Goal: Transaction & Acquisition: Purchase product/service

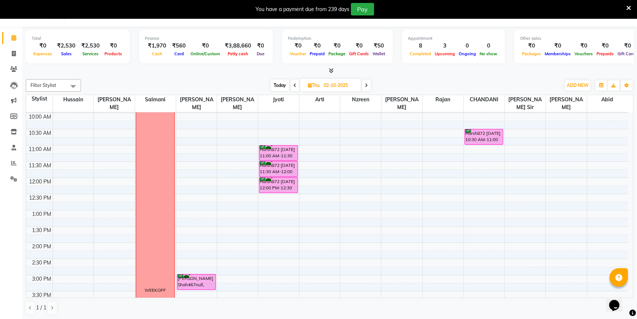
scroll to position [60, 0]
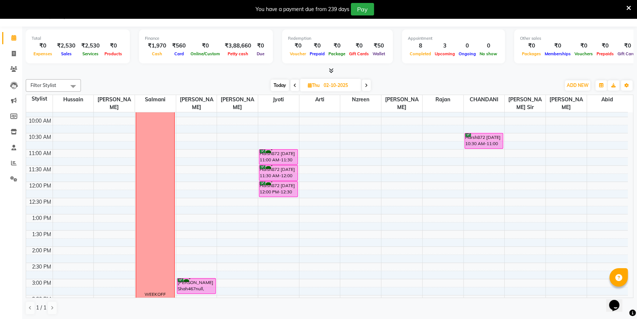
click at [200, 240] on div "8:00 AM 8:30 AM 9:00 AM 9:30 AM 10:00 AM 10:30 AM 11:00 AM 11:30 AM 12:00 PM 12…" at bounding box center [327, 278] width 602 height 453
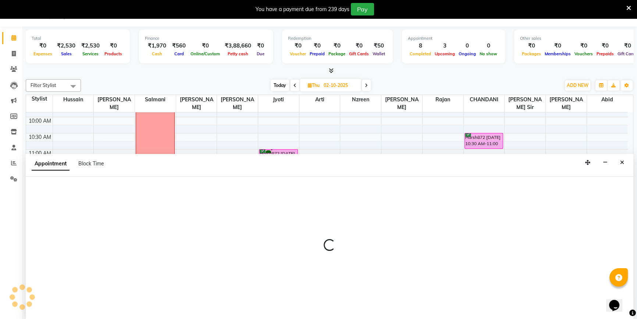
scroll to position [18, 0]
select select "68253"
select select "840"
select select "tentative"
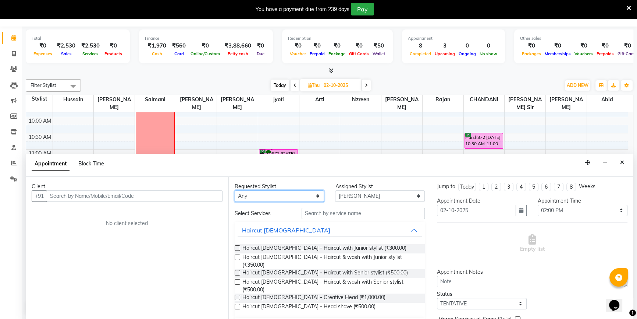
click at [270, 197] on select "Any [PERSON_NAME] [PERSON_NAME] Sir [PERSON_NAME] Jyoti [PERSON_NAME] [PERSON_N…" at bounding box center [280, 195] width 90 height 11
select select "68199"
click at [235, 190] on select "Any [PERSON_NAME] [PERSON_NAME] Sir [PERSON_NAME] Jyoti [PERSON_NAME] [PERSON_N…" at bounding box center [280, 195] width 90 height 11
select select "68199"
click at [258, 202] on div "Requested Stylist Any [PERSON_NAME] [PERSON_NAME] Sir [PERSON_NAME] Jyoti [PERS…" at bounding box center [329, 248] width 203 height 143
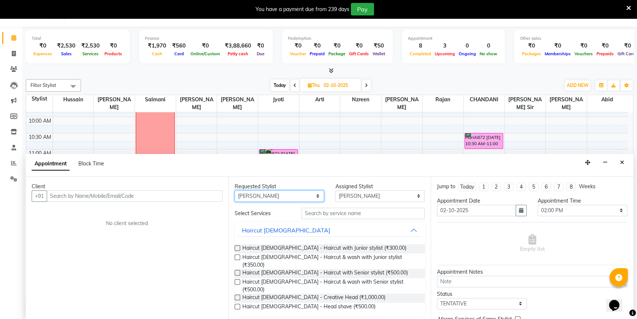
click at [260, 195] on select "Any [PERSON_NAME] [PERSON_NAME] Sir [PERSON_NAME] Jyoti [PERSON_NAME] [PERSON_N…" at bounding box center [280, 195] width 90 height 11
select select "68253"
click at [235, 190] on select "Any [PERSON_NAME] [PERSON_NAME] Sir [PERSON_NAME] Jyoti [PERSON_NAME] [PERSON_N…" at bounding box center [280, 195] width 90 height 11
select select "68253"
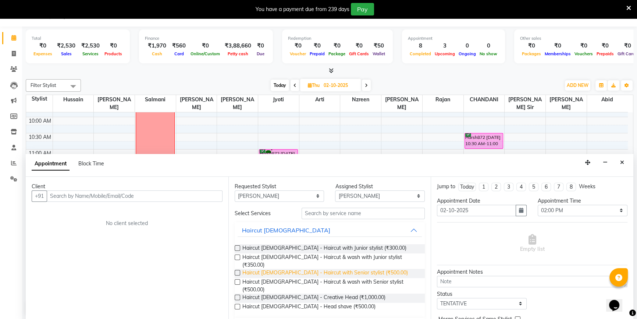
click at [296, 269] on span "Haircut [DEMOGRAPHIC_DATA] - Haircut with Senior stylist (₹500.00)" at bounding box center [325, 273] width 166 height 9
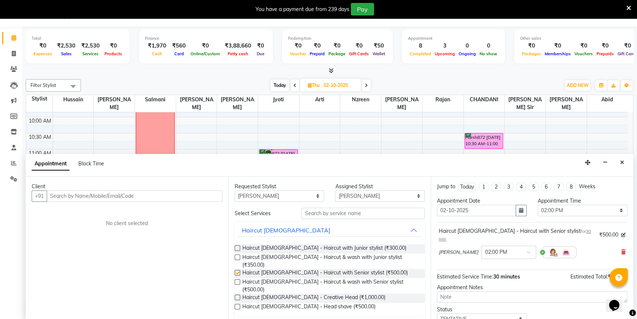
checkbox input "false"
click at [210, 191] on input "text" at bounding box center [135, 195] width 176 height 11
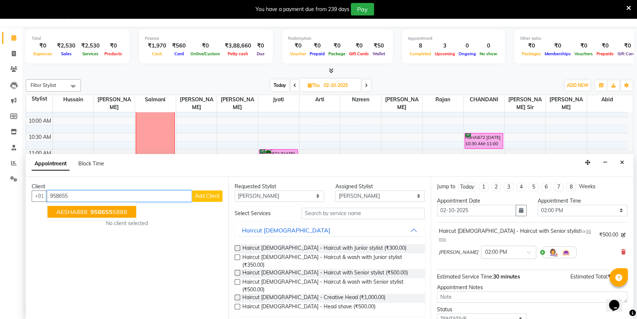
click at [105, 202] on ngb-typeahead-window "AESHA888 958655 5888" at bounding box center [91, 211] width 89 height 18
click at [108, 210] on span "958655" at bounding box center [101, 211] width 22 height 7
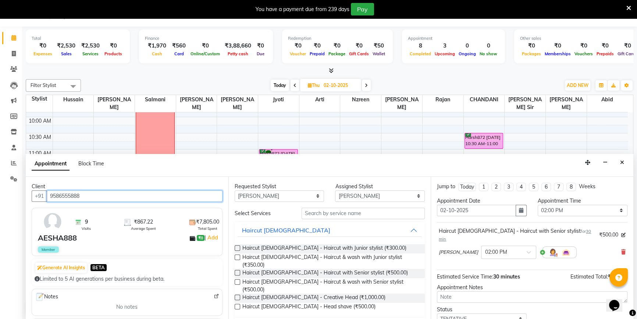
type input "9586555888"
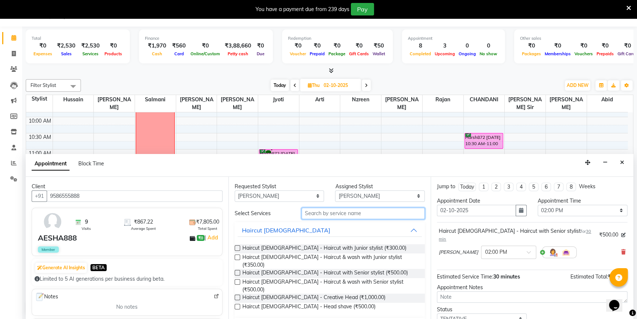
click at [307, 213] on input "text" at bounding box center [363, 212] width 123 height 11
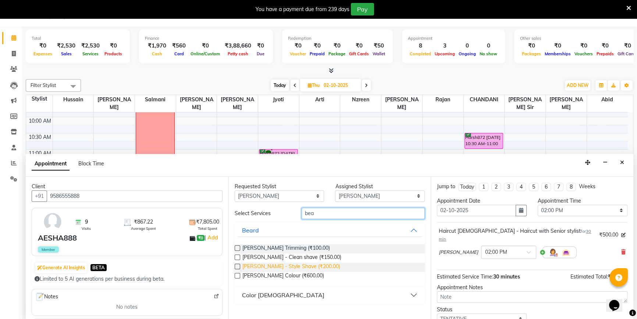
type input "bea"
click at [288, 265] on span "[PERSON_NAME] - Style Shave (₹200.00)" at bounding box center [291, 266] width 98 height 9
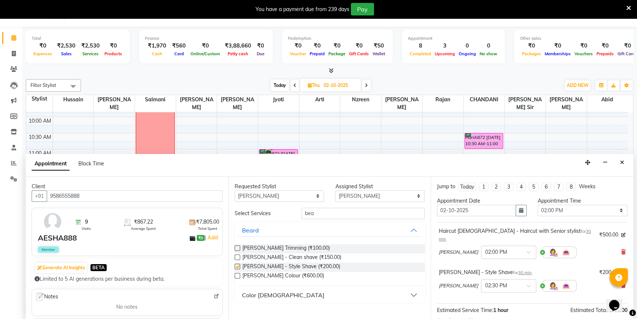
checkbox input "false"
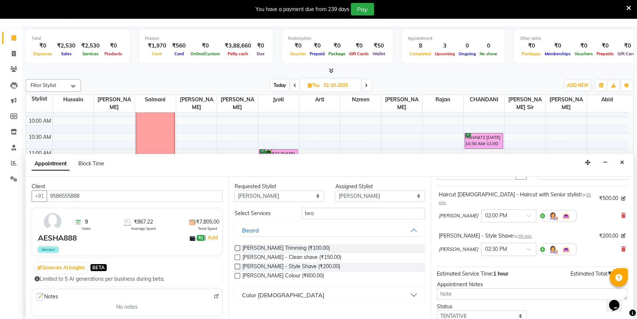
scroll to position [77, 0]
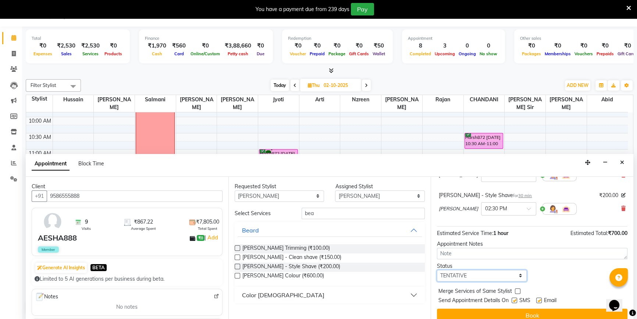
click at [509, 270] on select "Select TENTATIVE CONFIRM UPCOMING" at bounding box center [482, 275] width 90 height 11
select select "confirm booking"
click at [437, 270] on select "Select TENTATIVE CONFIRM UPCOMING" at bounding box center [482, 275] width 90 height 11
click at [539, 297] on label at bounding box center [539, 300] width 6 height 6
click at [539, 298] on input "checkbox" at bounding box center [538, 300] width 5 height 5
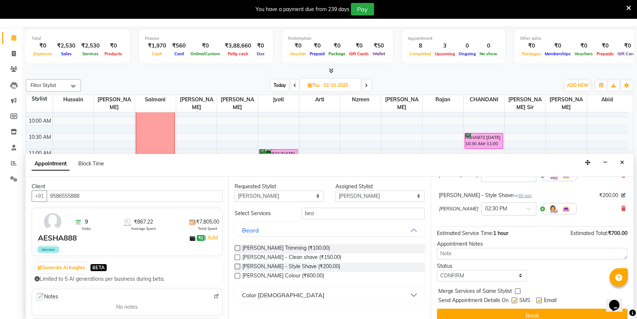
checkbox input "false"
click at [515, 297] on label at bounding box center [515, 300] width 6 height 6
click at [515, 298] on input "checkbox" at bounding box center [514, 300] width 5 height 5
checkbox input "false"
click at [515, 308] on button "Book" at bounding box center [532, 314] width 191 height 13
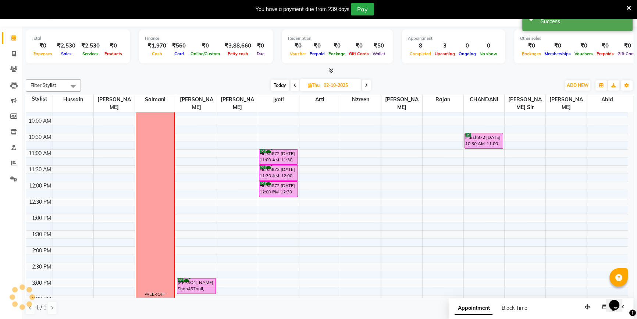
scroll to position [0, 0]
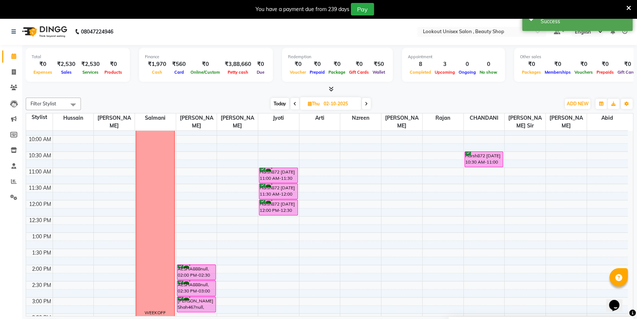
click at [342, 99] on input "02-10-2025" at bounding box center [339, 103] width 37 height 11
select select "10"
select select "2025"
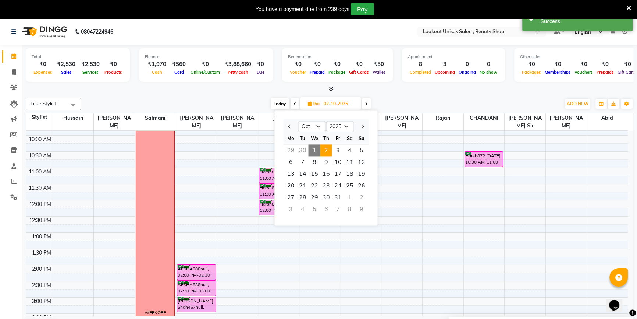
click at [316, 150] on span "1" at bounding box center [314, 150] width 12 height 12
type input "01-10-2025"
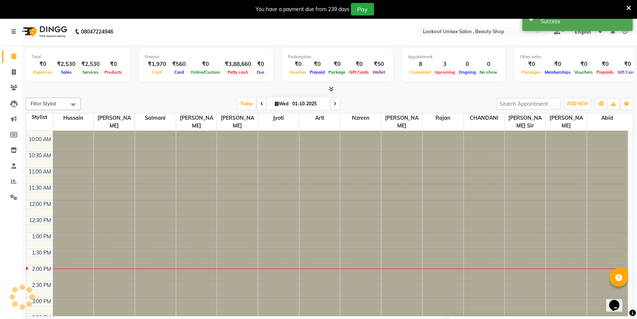
scroll to position [194, 0]
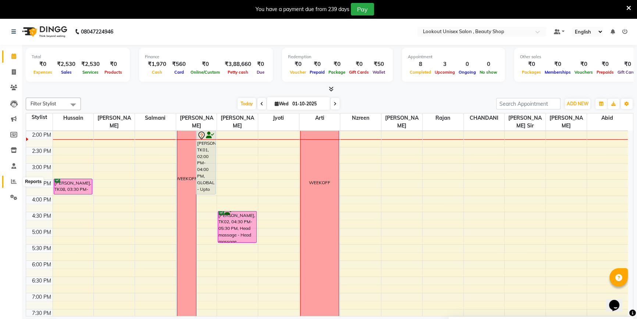
click at [9, 180] on span at bounding box center [13, 181] width 13 height 8
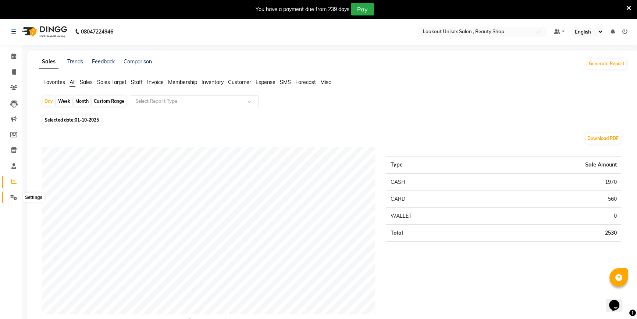
click at [9, 198] on span at bounding box center [13, 197] width 13 height 8
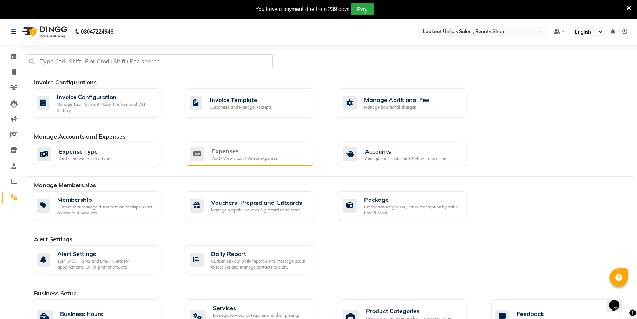
click at [239, 158] on div "Add / View / Edit / Delete expenses" at bounding box center [245, 158] width 66 height 6
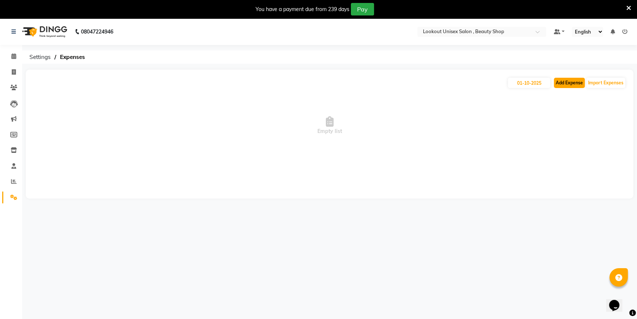
click at [575, 79] on button "Add Expense" at bounding box center [569, 83] width 31 height 10
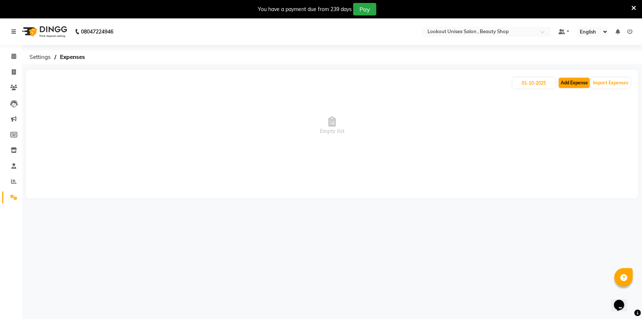
select select "1"
select select "6789"
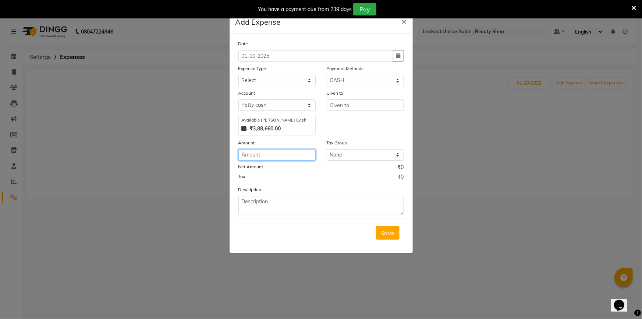
click at [285, 152] on input "number" at bounding box center [276, 154] width 77 height 11
type input "50"
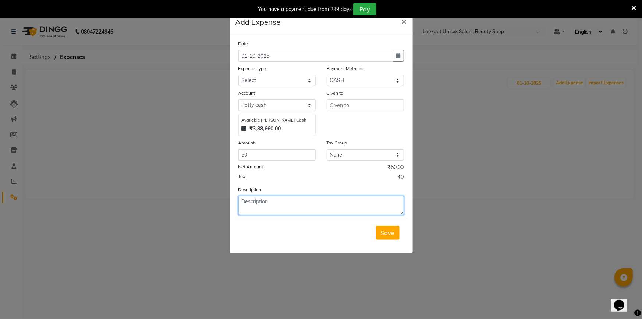
click at [280, 209] on textarea at bounding box center [321, 205] width 166 height 19
type textarea "[DEMOGRAPHIC_DATA]"
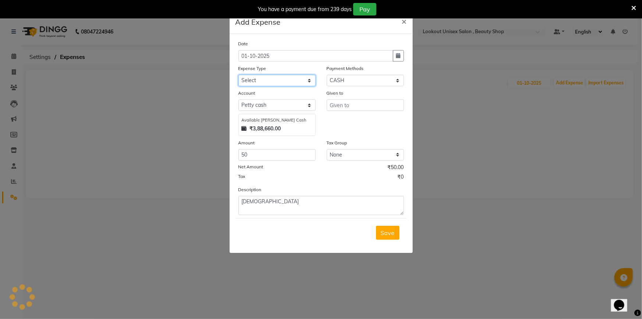
click at [273, 81] on select "Select Advance Salary Bank charges Cash transfer to bank Cash transfer to Owner…" at bounding box center [276, 80] width 77 height 11
select select "19630"
click at [238, 75] on select "Select Advance Salary Bank charges Cash transfer to bank Cash transfer to Owner…" at bounding box center [276, 80] width 77 height 11
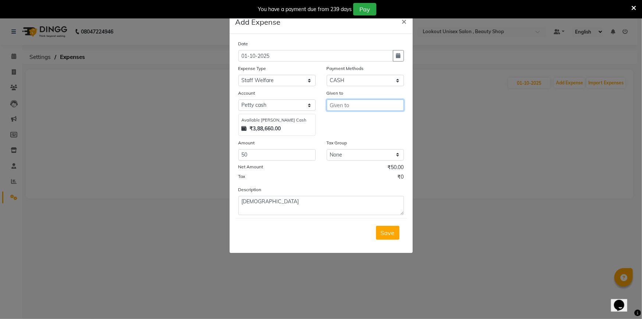
click at [356, 109] on input "text" at bounding box center [365, 104] width 77 height 11
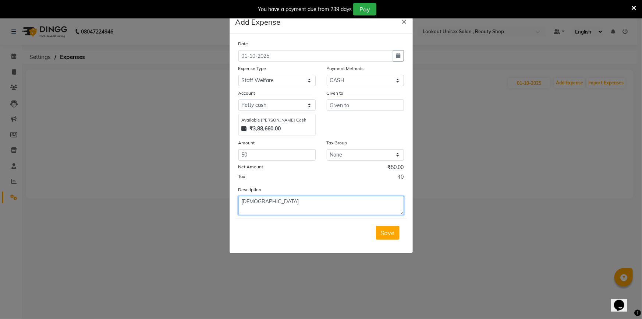
click at [261, 202] on textarea "[DEMOGRAPHIC_DATA]" at bounding box center [321, 205] width 166 height 19
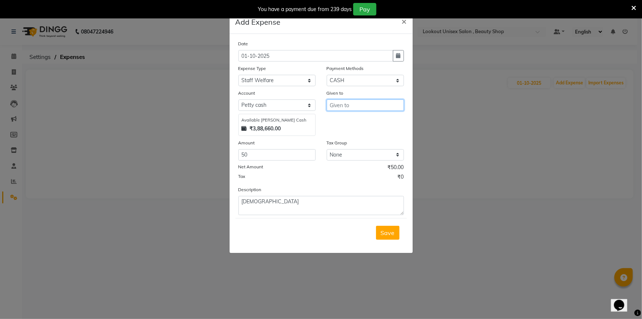
click at [335, 108] on input "text" at bounding box center [365, 104] width 77 height 11
paste input "[DEMOGRAPHIC_DATA]"
type input "[DEMOGRAPHIC_DATA]"
click at [390, 232] on span "Save" at bounding box center [388, 232] width 14 height 7
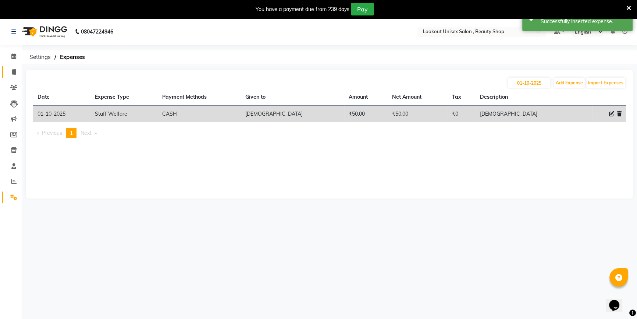
click at [19, 70] on span at bounding box center [13, 72] width 13 height 8
select select "7658"
select select "service"
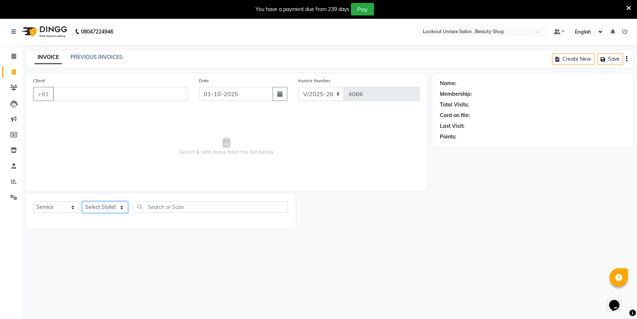
click at [104, 202] on select "Select Stylist [PERSON_NAME] [PERSON_NAME] Sir Disha [PERSON_NAME] Jyoti Mahesh…" at bounding box center [105, 206] width 46 height 11
select select "67793"
click at [82, 201] on select "Select Stylist [PERSON_NAME] [PERSON_NAME] Sir Disha [PERSON_NAME] Jyoti Mahesh…" at bounding box center [105, 206] width 46 height 11
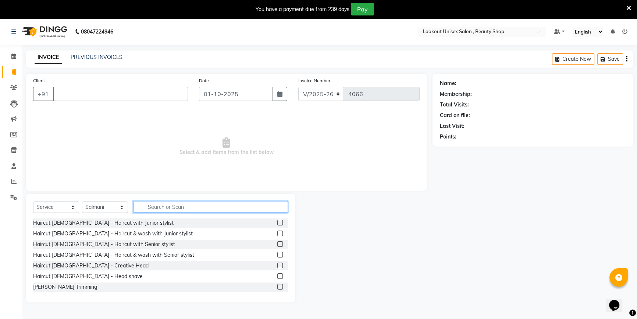
click at [156, 201] on input "text" at bounding box center [211, 206] width 154 height 11
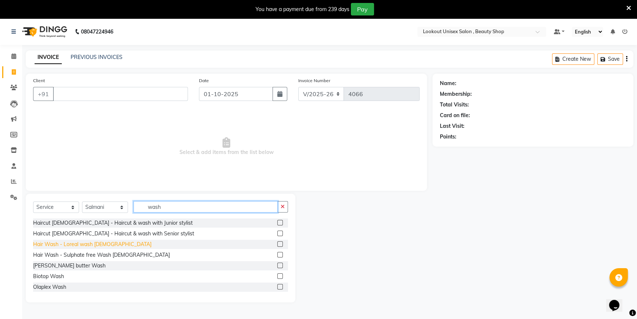
type input "wash"
click at [86, 244] on div "Hair Wash - Loreal wash [DEMOGRAPHIC_DATA]" at bounding box center [92, 244] width 118 height 8
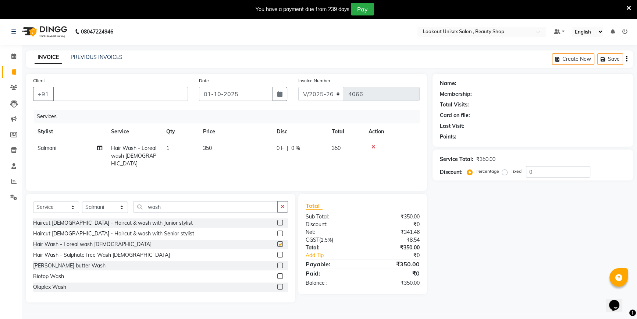
checkbox input "false"
click at [68, 89] on input "Client" at bounding box center [120, 94] width 135 height 14
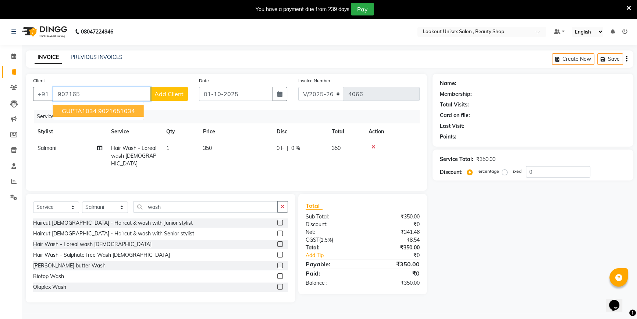
click at [105, 111] on ngb-highlight "9021651034" at bounding box center [116, 110] width 37 height 7
type input "9021651034"
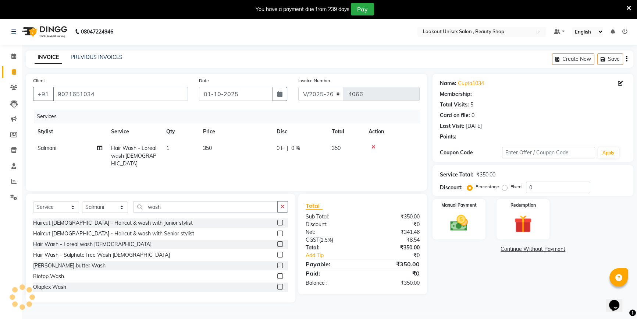
select select "1: Object"
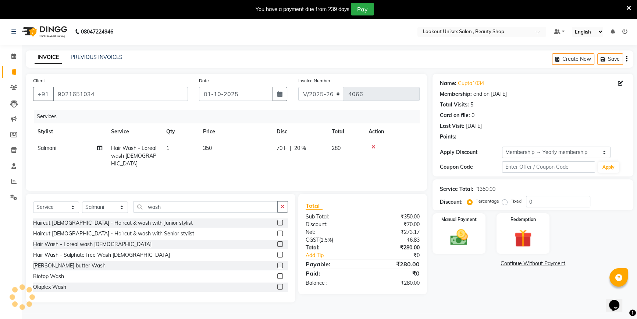
type input "20"
click at [458, 235] on img at bounding box center [459, 237] width 30 height 21
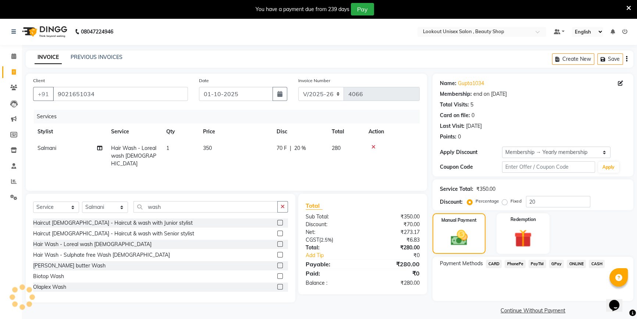
click at [553, 264] on span "GPay" at bounding box center [556, 263] width 15 height 8
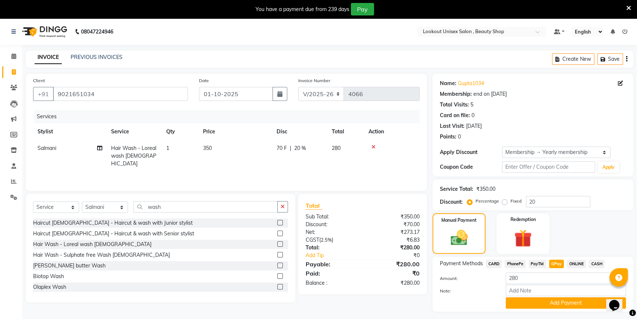
click at [541, 265] on span "PayTM" at bounding box center [538, 263] width 18 height 8
click at [552, 300] on button "Add Payment" at bounding box center [566, 302] width 120 height 11
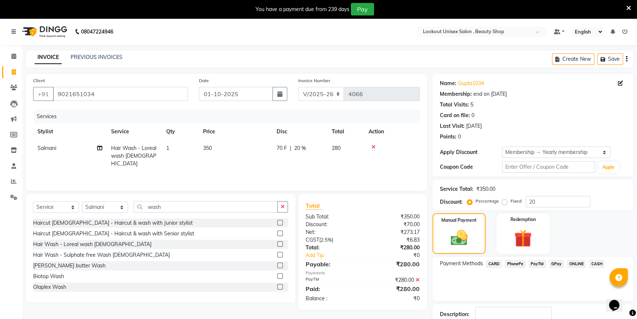
scroll to position [49, 0]
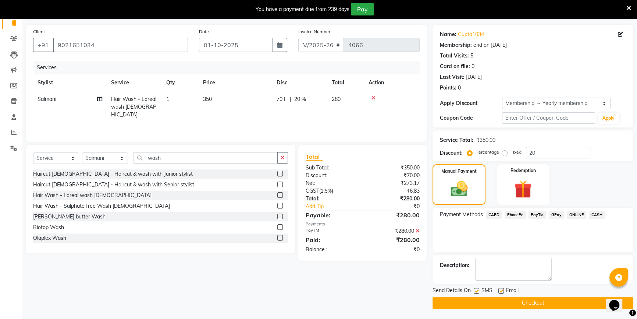
click at [502, 290] on label at bounding box center [501, 291] width 6 height 6
click at [502, 290] on input "checkbox" at bounding box center [500, 290] width 5 height 5
checkbox input "false"
click at [515, 310] on main "INVOICE PREVIOUS INVOICES Create New Save Client [PHONE_NUMBER] Date [DATE] Inv…" at bounding box center [329, 160] width 615 height 318
click at [511, 298] on button "Checkout" at bounding box center [533, 302] width 201 height 11
